Goal: Navigation & Orientation: Find specific page/section

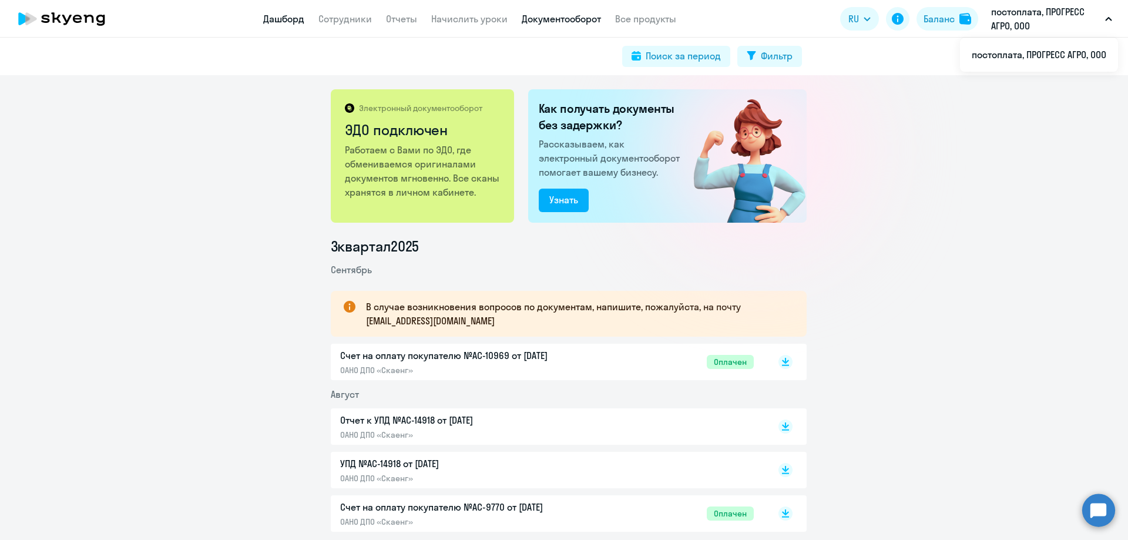
click at [286, 19] on link "Дашборд" at bounding box center [283, 19] width 41 height 12
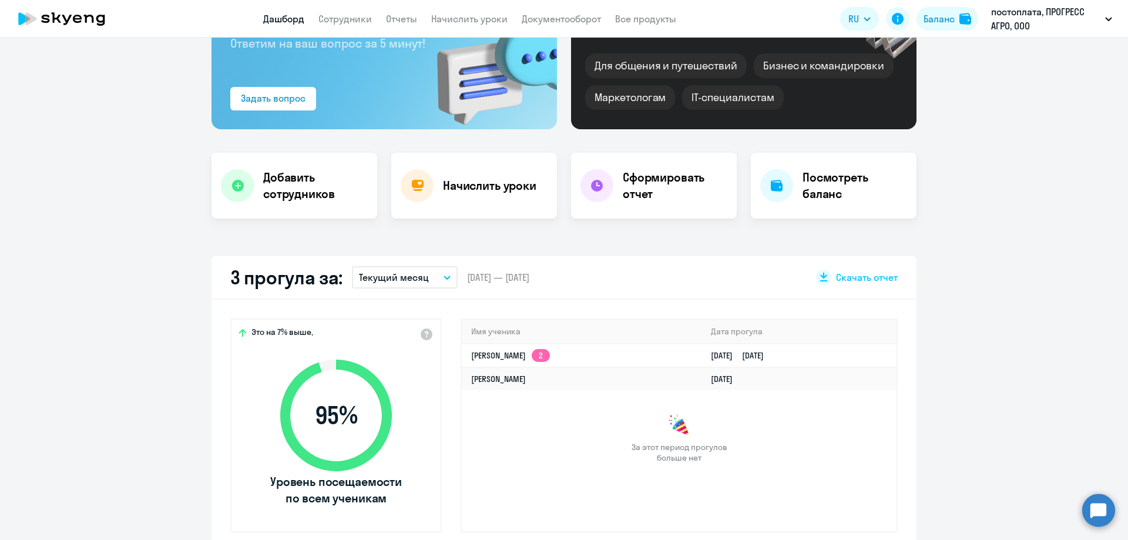
scroll to position [176, 0]
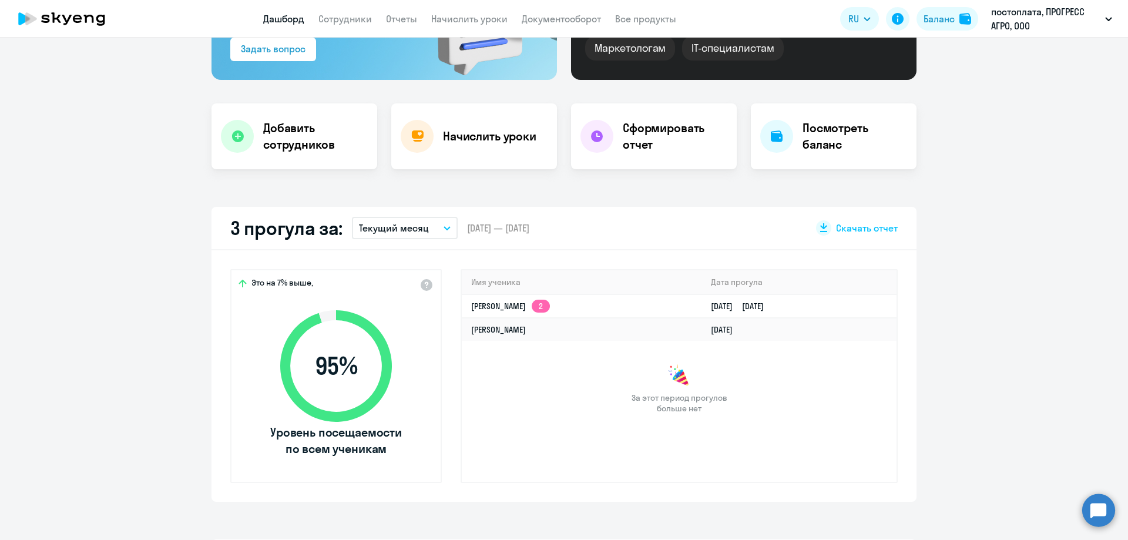
select select "30"
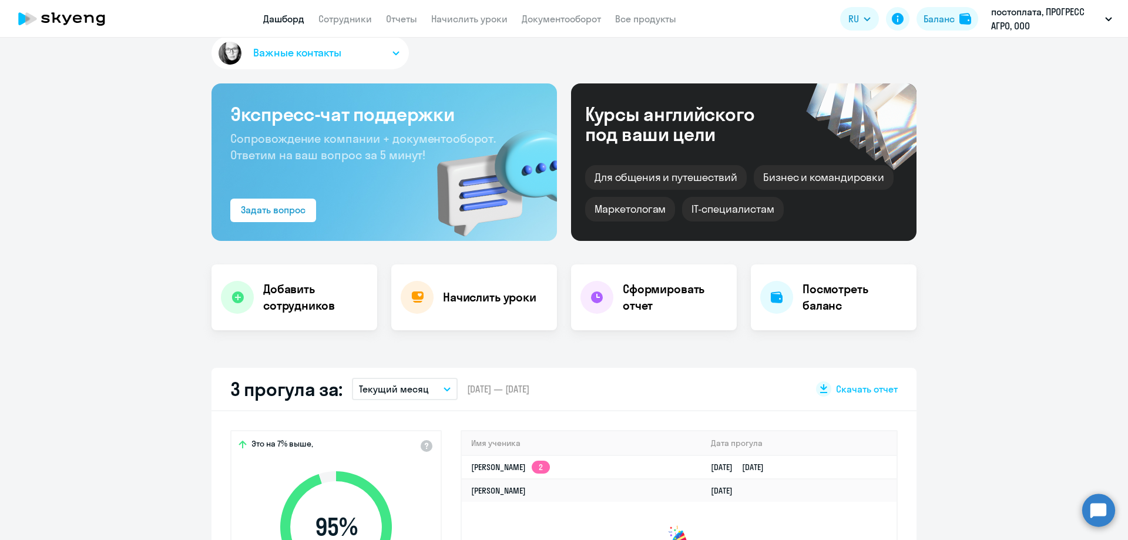
scroll to position [0, 0]
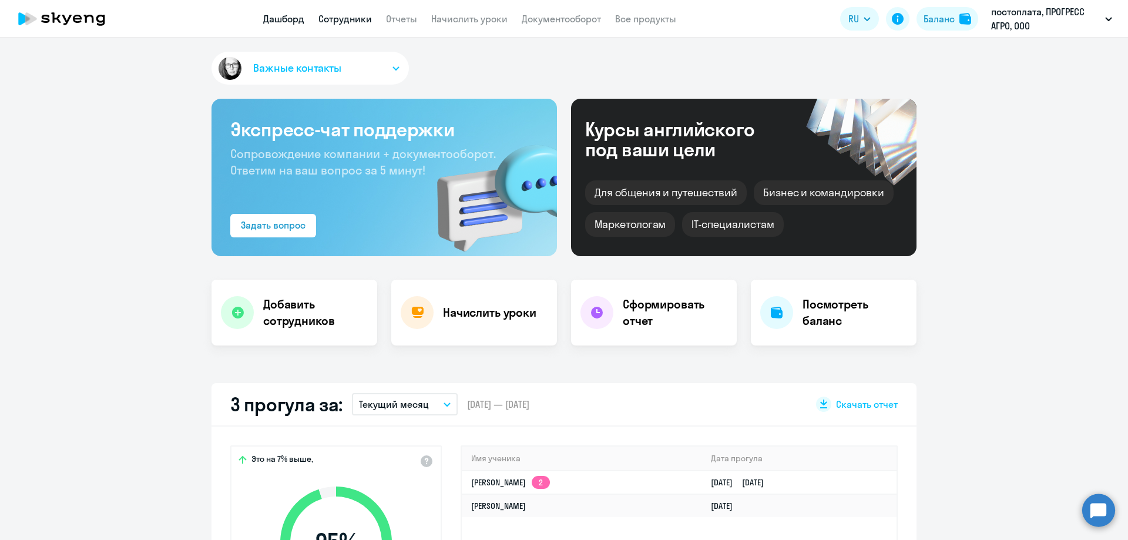
click at [340, 24] on link "Сотрудники" at bounding box center [344, 19] width 53 height 12
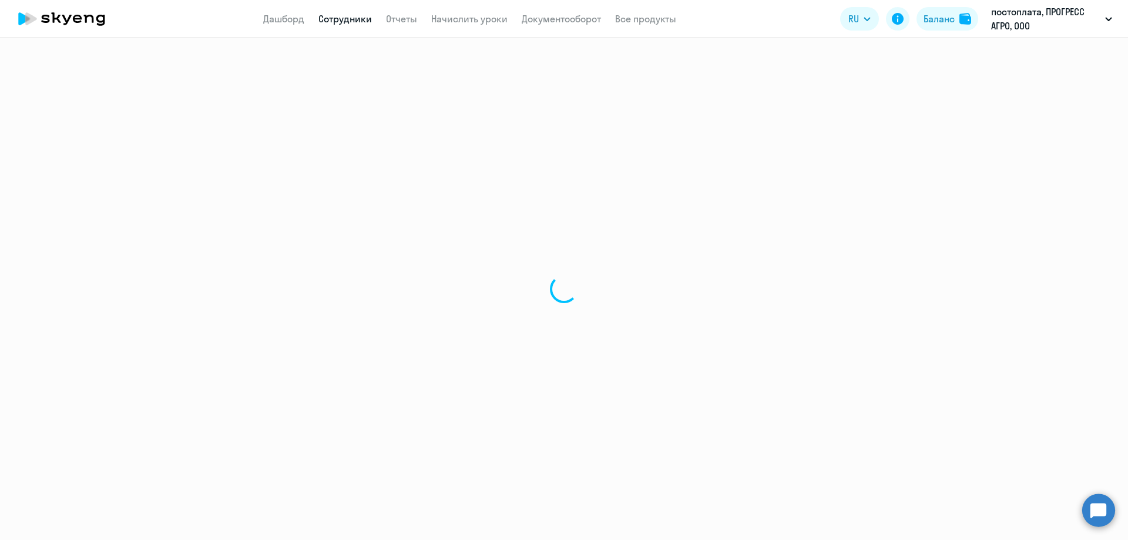
select select "30"
